Goal: Transaction & Acquisition: Download file/media

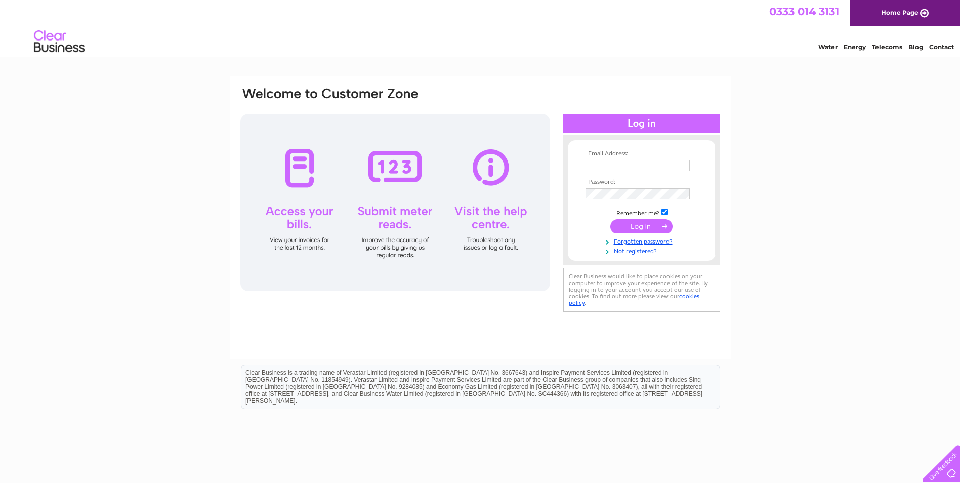
type input "[EMAIL_ADDRESS][DOMAIN_NAME]"
click at [646, 226] on input "submit" at bounding box center [642, 226] width 62 height 14
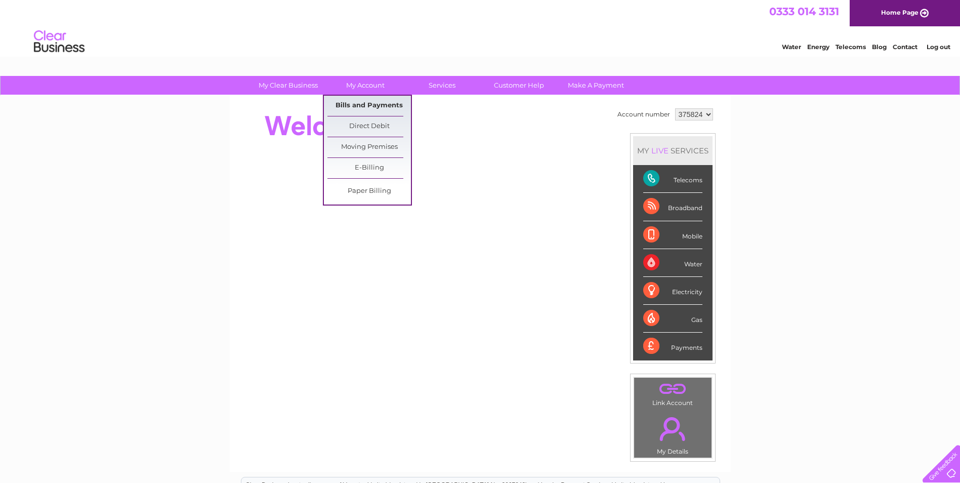
click at [361, 105] on link "Bills and Payments" at bounding box center [370, 106] width 84 height 20
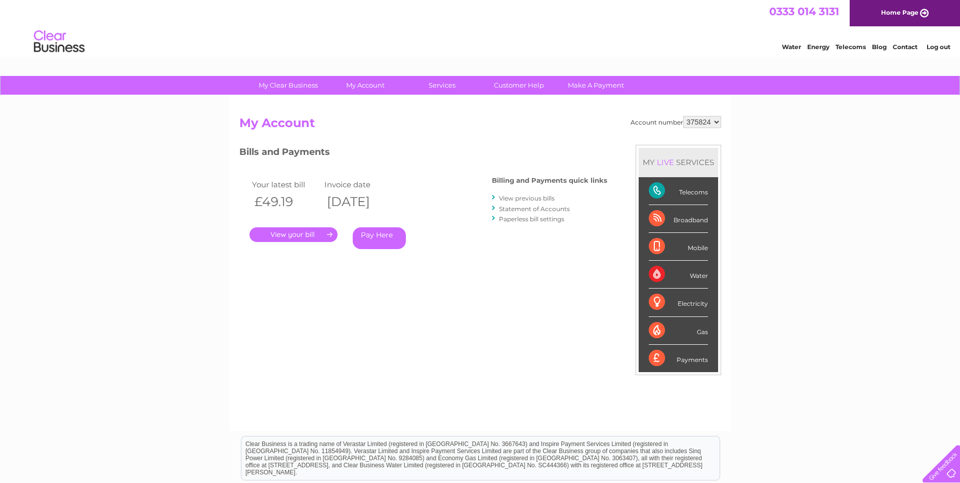
click at [295, 234] on link "." at bounding box center [294, 234] width 88 height 15
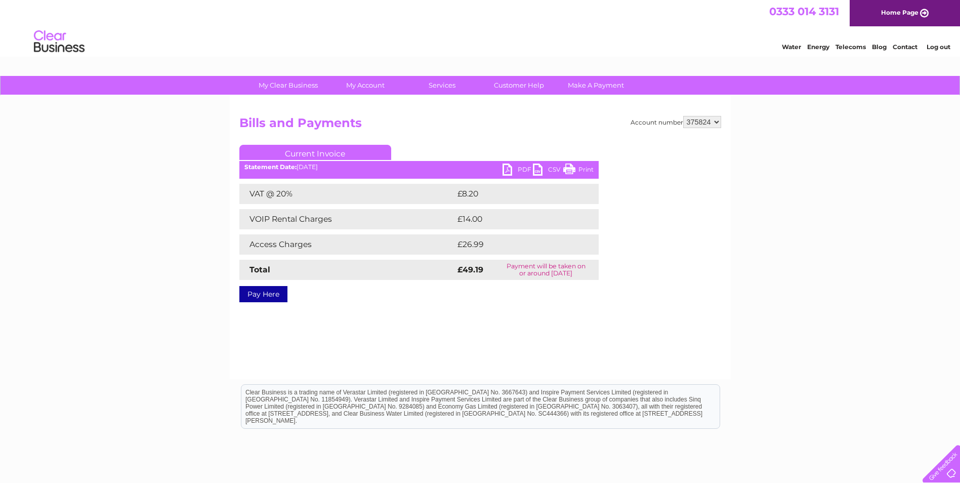
click at [511, 168] on link "PDF" at bounding box center [518, 171] width 30 height 15
click at [520, 168] on link "PDF" at bounding box center [518, 171] width 30 height 15
